Goal: Task Accomplishment & Management: Manage account settings

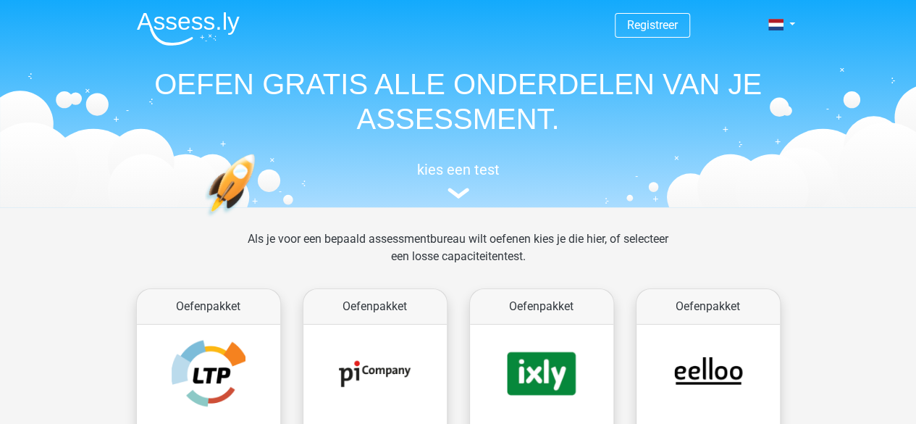
click at [798, 22] on div "Registreer Nederlands English" at bounding box center [458, 101] width 688 height 199
click at [792, 24] on link at bounding box center [777, 24] width 29 height 17
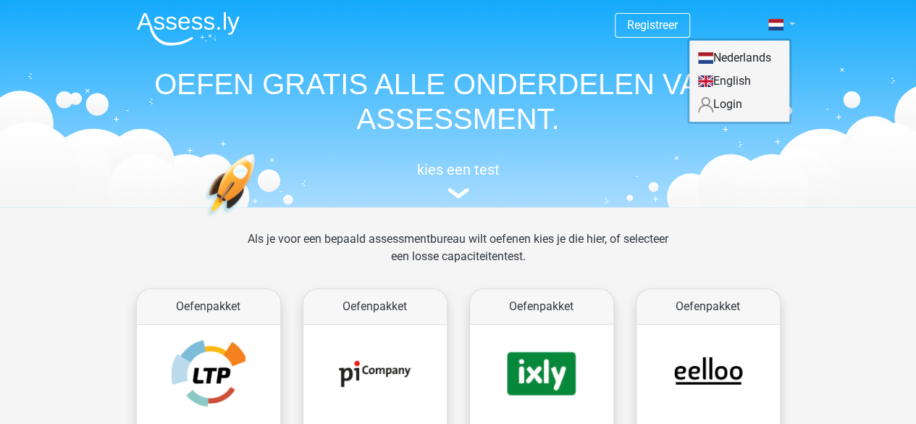
click at [792, 24] on link at bounding box center [777, 24] width 29 height 17
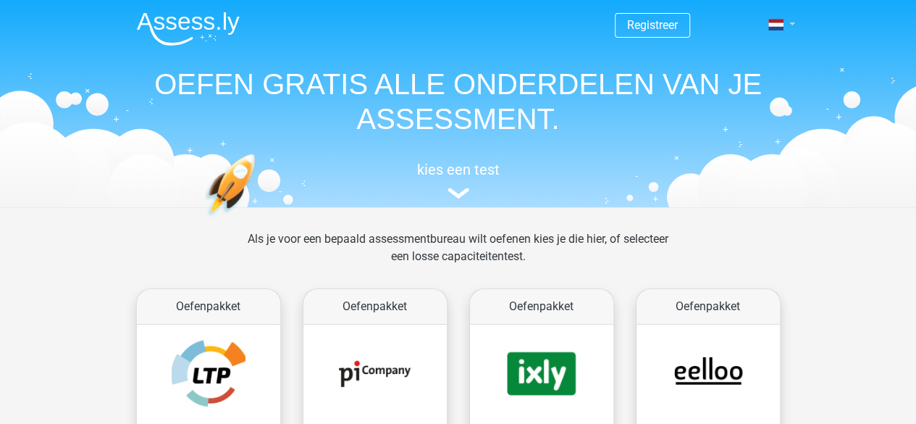
click at [792, 24] on link at bounding box center [777, 24] width 29 height 17
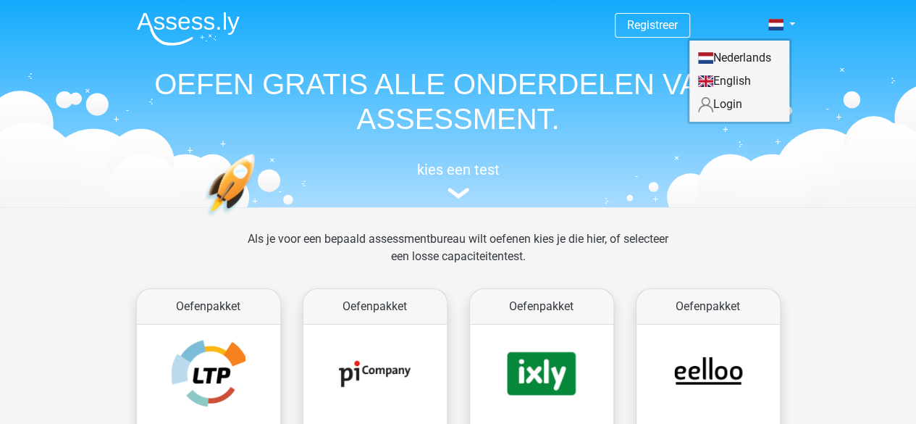
click at [740, 108] on link "Login" at bounding box center [740, 104] width 100 height 23
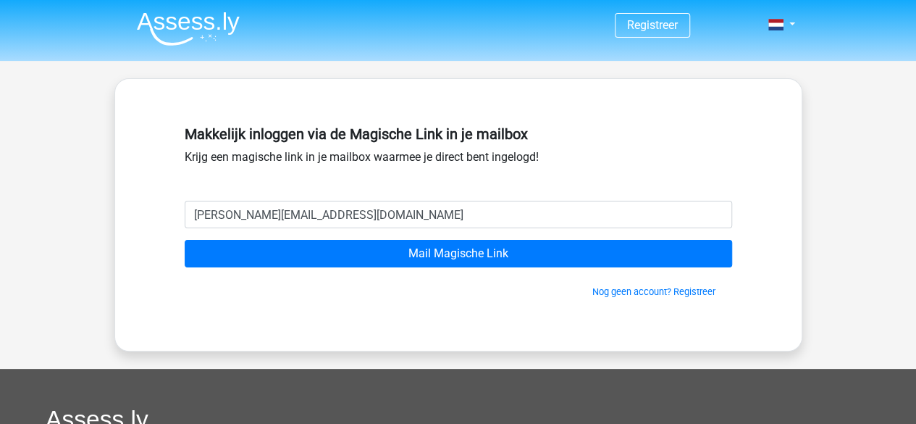
type input "stephanie@areanet.nl"
click at [185, 240] on input "Mail Magische Link" at bounding box center [459, 254] width 548 height 28
